Goal: Check status: Check status

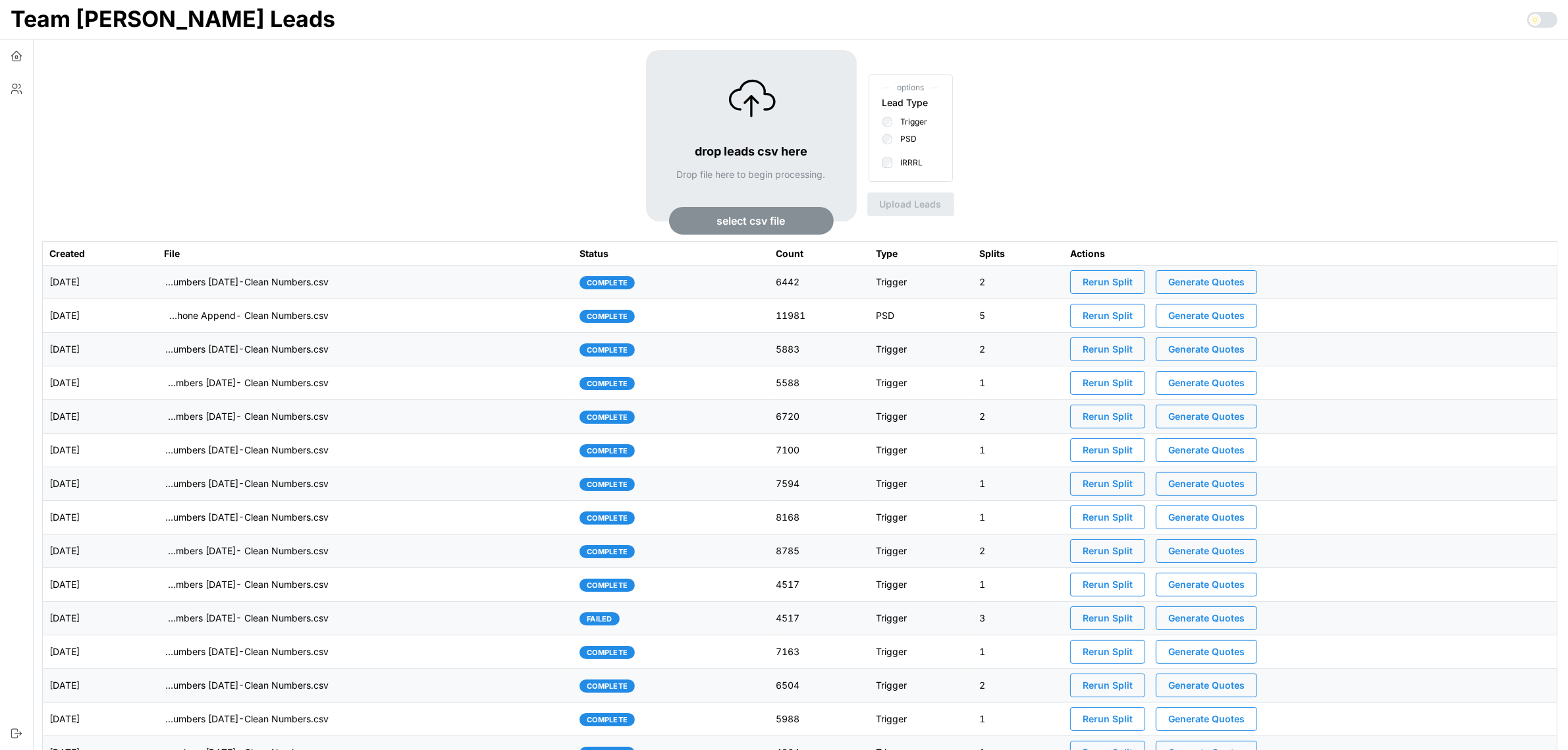
click at [464, 324] on td "imports/[PERSON_NAME]/1755554868013-VA IRRRL Leads Master List [DATE]- Cell Pho…" at bounding box center [365, 315] width 416 height 34
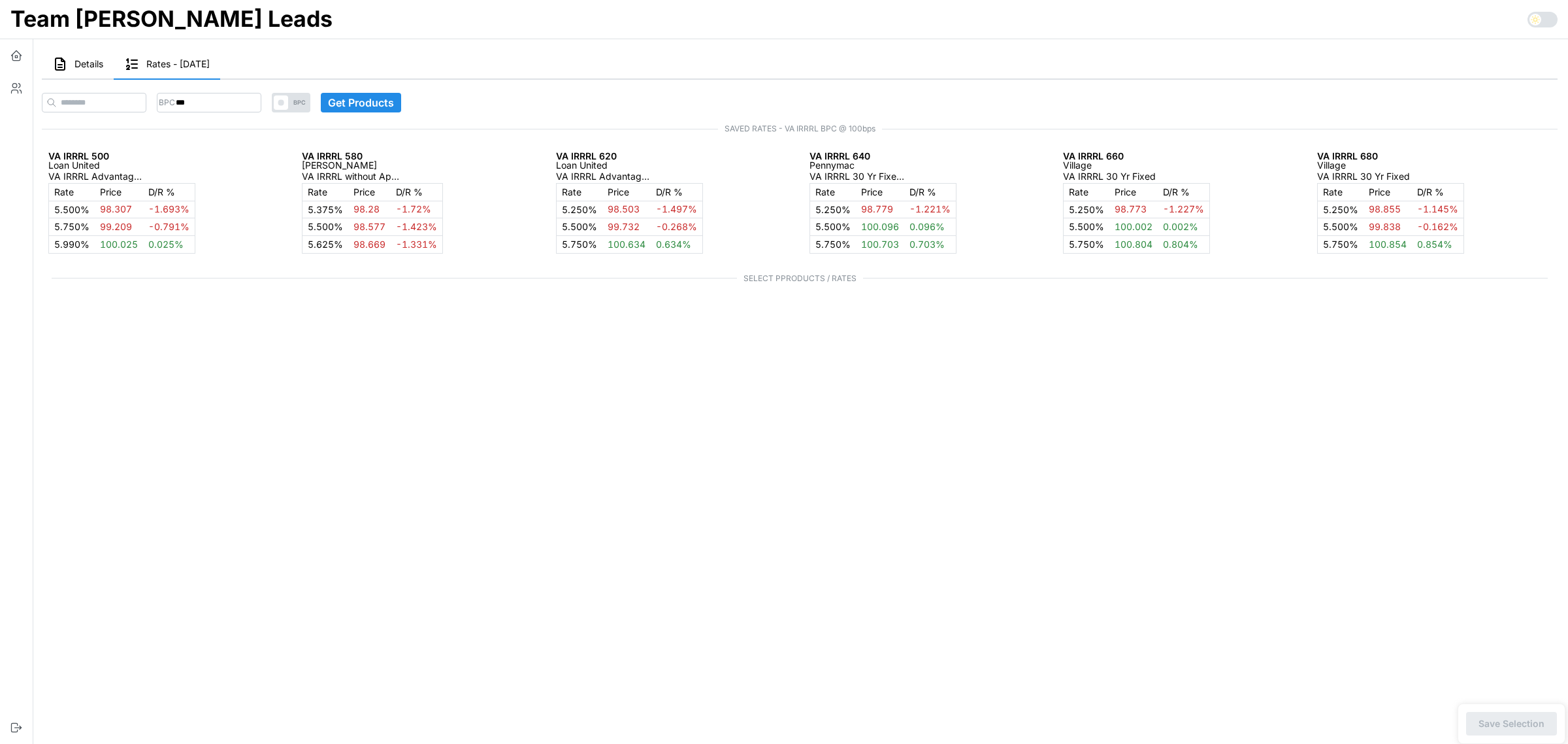
click at [85, 64] on span "Details" at bounding box center [88, 64] width 28 height 9
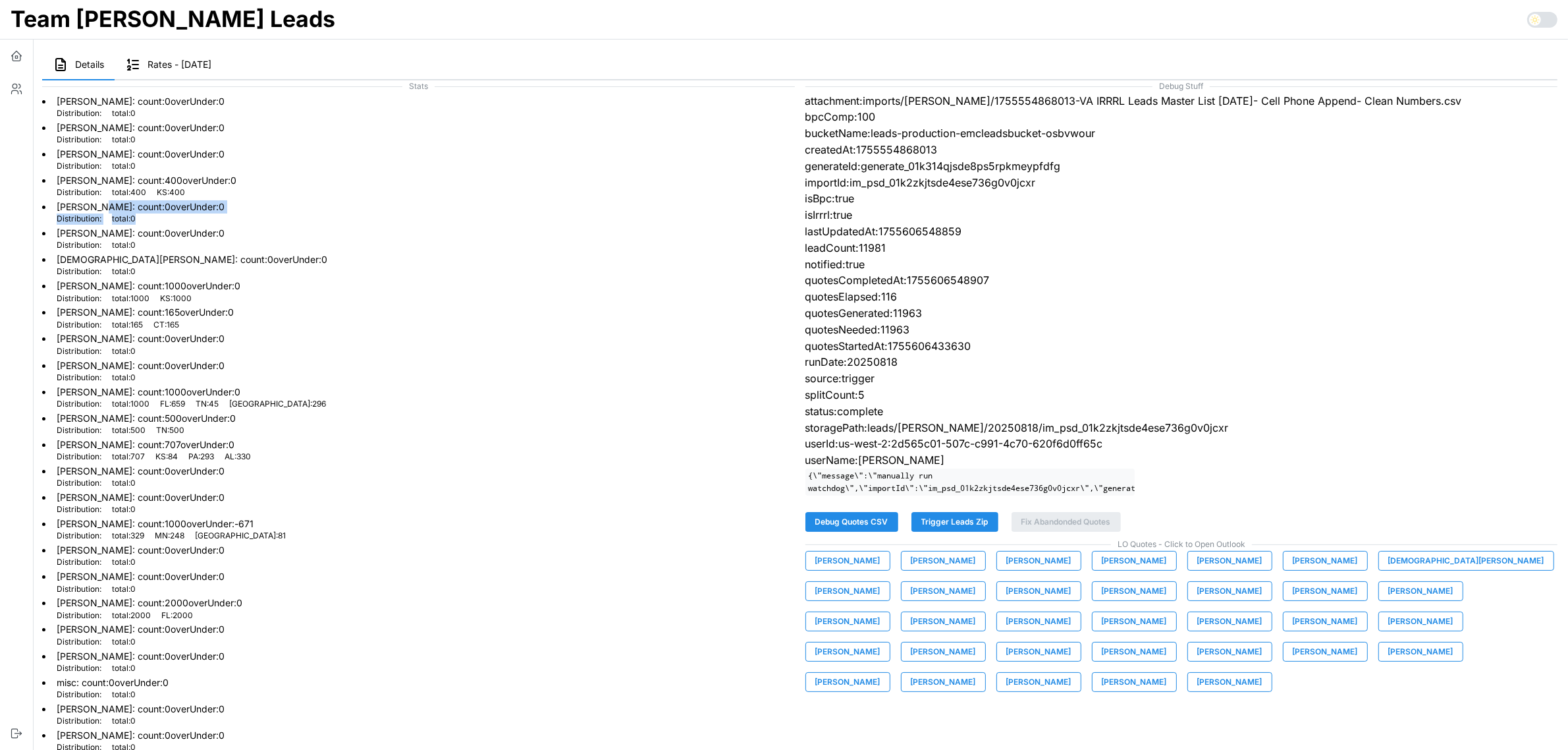
drag, startPoint x: 97, startPoint y: 205, endPoint x: 224, endPoint y: 221, distance: 128.0
click at [224, 221] on span "[PERSON_NAME] : count: 0 overUnder: 0 Distribution: total : 0" at bounding box center [140, 212] width 168 height 24
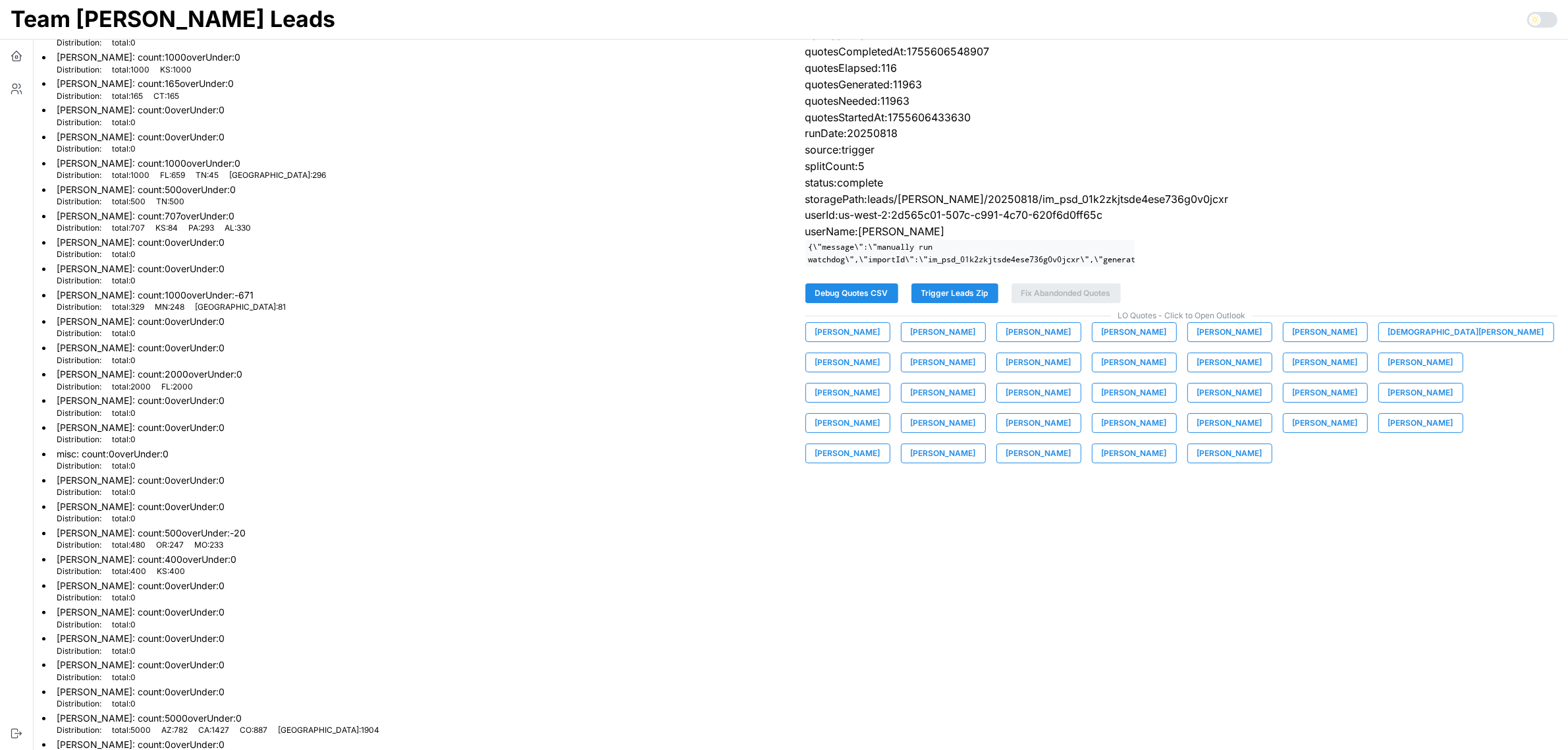
scroll to position [238, 0]
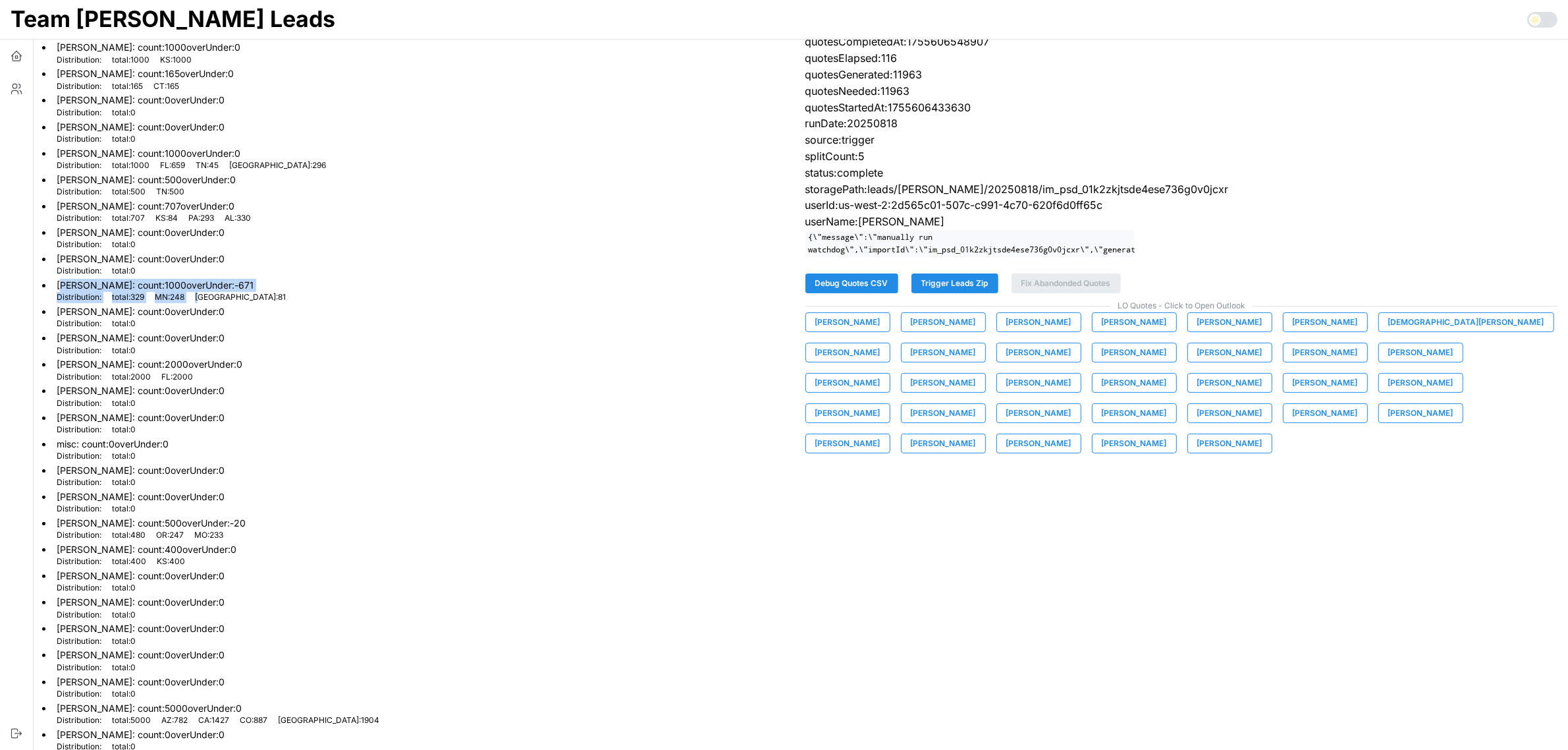
drag, startPoint x: 63, startPoint y: 281, endPoint x: 205, endPoint y: 294, distance: 142.6
click at [205, 294] on span "[PERSON_NAME] : count: 1000 overUnder: -671 Distribution: total : 329 MN : 248 …" at bounding box center [171, 291] width 229 height 24
click at [230, 303] on li "[PERSON_NAME] : count: 0 overUnder: 0 Distribution: total : 0" at bounding box center [419, 316] width 752 height 26
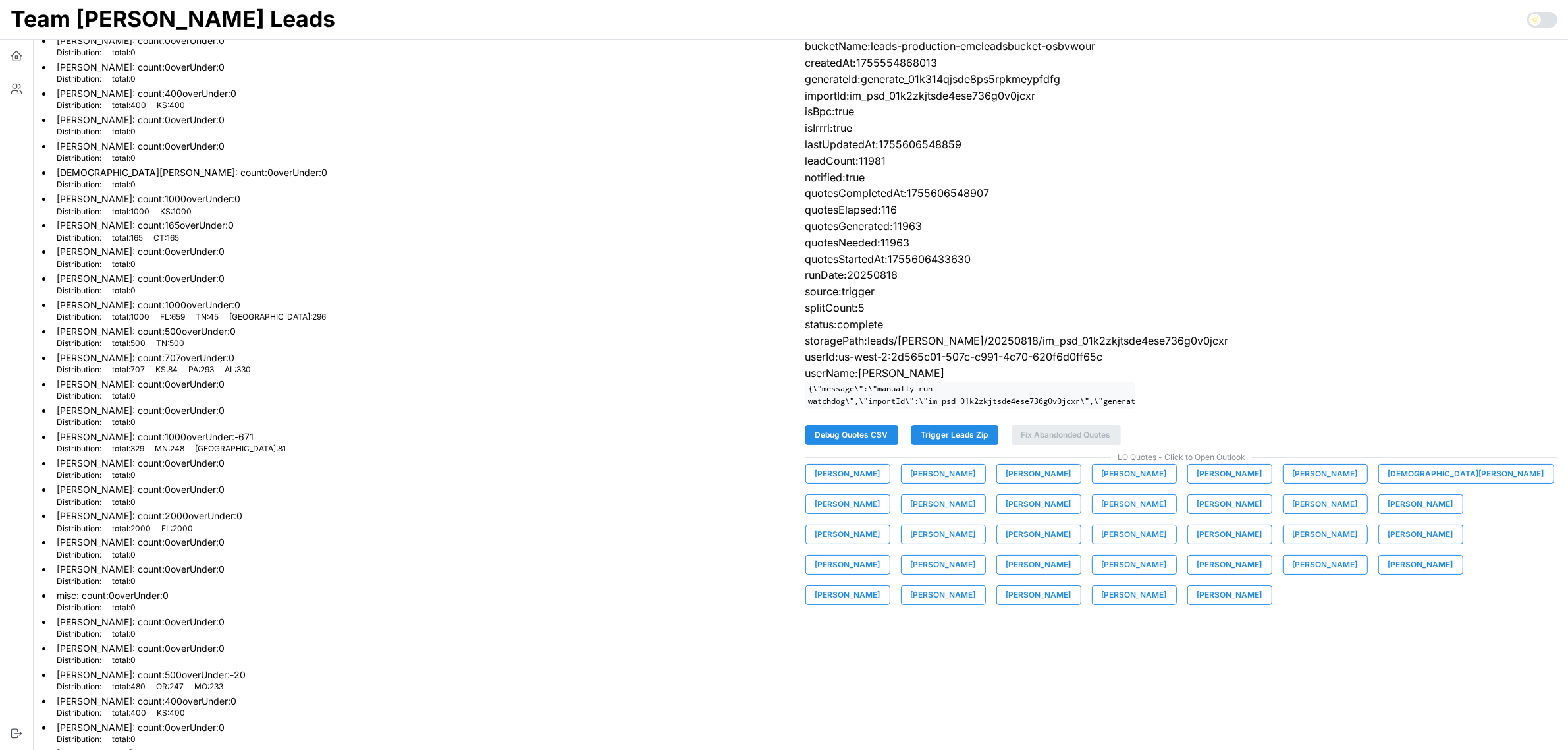
scroll to position [0, 0]
